Goal: Check status

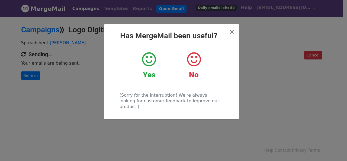
click at [88, 92] on div "× Has MergeMail been useful? Yes No (Sorry for the interruption! We're always l…" at bounding box center [173, 88] width 347 height 145
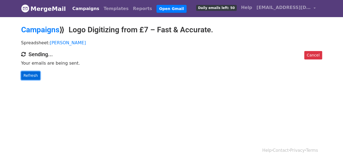
click at [29, 74] on link "Refresh" at bounding box center [30, 75] width 19 height 8
click at [24, 73] on link "Refresh" at bounding box center [30, 75] width 19 height 8
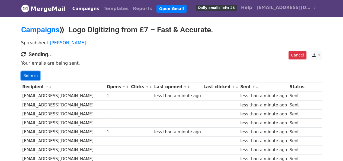
click at [32, 75] on link "Refresh" at bounding box center [30, 75] width 19 height 8
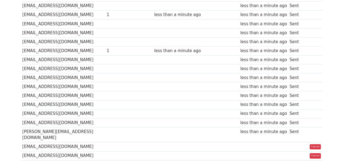
scroll to position [190, 0]
